Goal: Check status: Check status

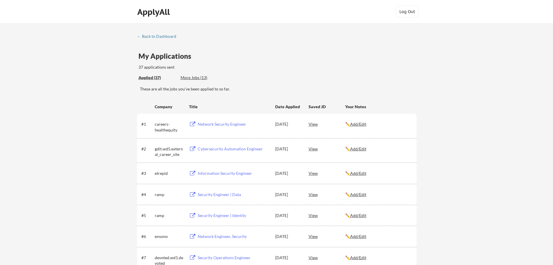
click at [232, 123] on div "Network Security Engineer" at bounding box center [234, 124] width 72 height 6
click at [152, 36] on div "← Back to Dashboard" at bounding box center [159, 36] width 44 height 4
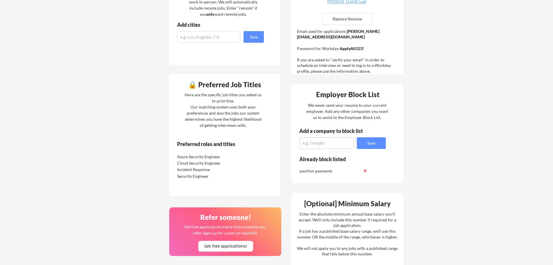
scroll to position [174, 0]
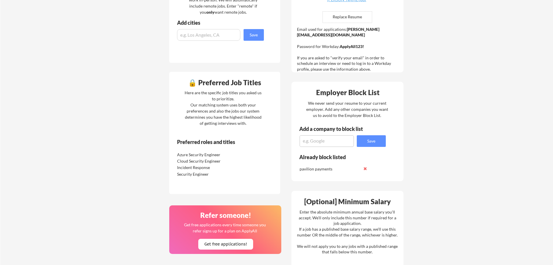
click at [206, 156] on div "Azure Security Engineer" at bounding box center [207, 155] width 61 height 6
click at [205, 163] on div "Cloud Security Engineer" at bounding box center [207, 161] width 61 height 6
click at [197, 167] on div "Incident Response" at bounding box center [207, 167] width 61 height 6
click at [196, 173] on div "Security Engineer" at bounding box center [207, 174] width 61 height 6
click at [449, 185] on div "Your Dashboard You're being applied to jobs! 🙌 We've started applying you to jo…" at bounding box center [276, 129] width 553 height 560
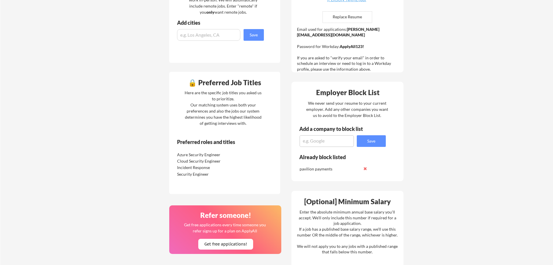
click at [449, 185] on div "Your Dashboard You're being applied to jobs! 🙌 We've started applying you to jo…" at bounding box center [276, 129] width 553 height 560
click at [453, 201] on div "Your Dashboard You're being applied to jobs! 🙌 We've started applying you to jo…" at bounding box center [276, 129] width 553 height 560
